Goal: Task Accomplishment & Management: Manage account settings

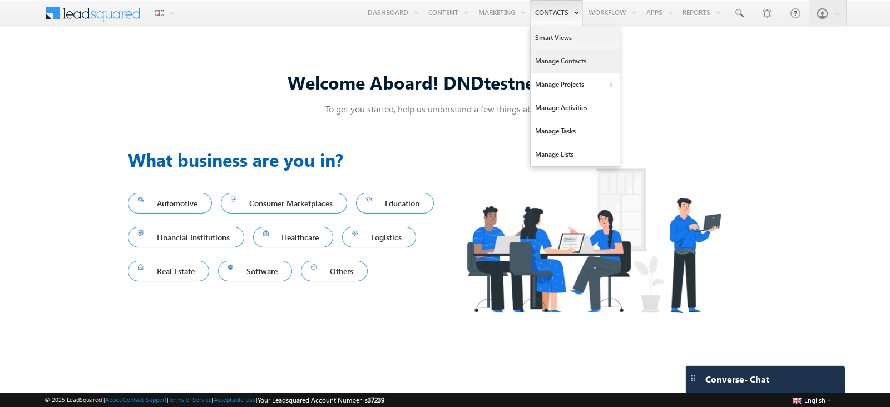
click at [548, 68] on link "Manage Contacts" at bounding box center [574, 60] width 89 height 23
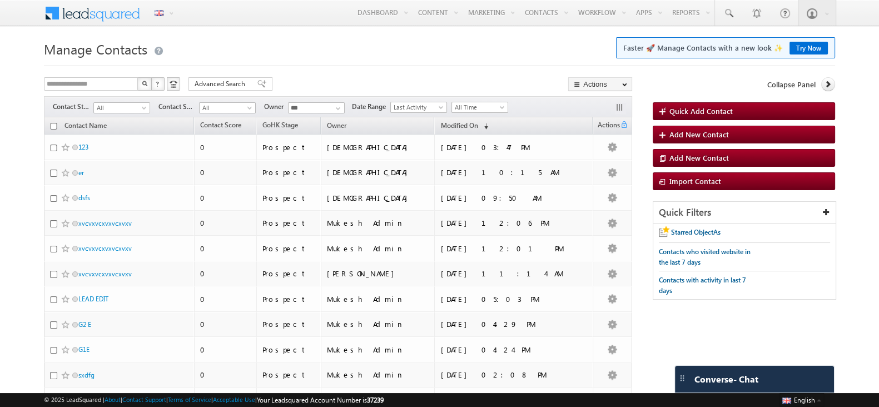
click at [489, 44] on h1 "Manage Contacts Faster 🚀 Manage Contacts with a new look ✨ Try Now" at bounding box center [439, 48] width 791 height 22
